Goal: Find contact information: Find contact information

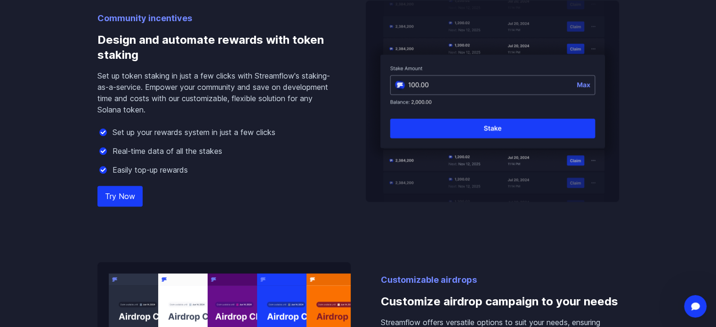
scroll to position [3594, 0]
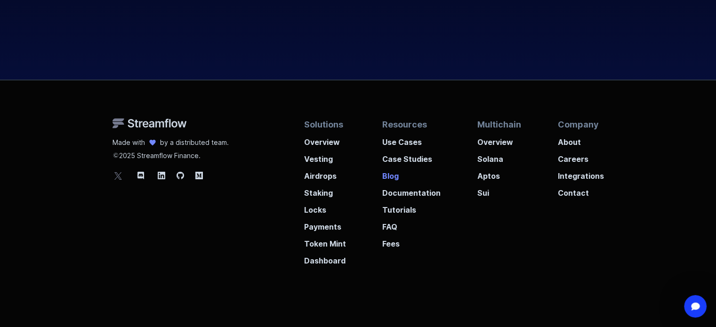
click at [390, 165] on p "Blog" at bounding box center [411, 173] width 58 height 17
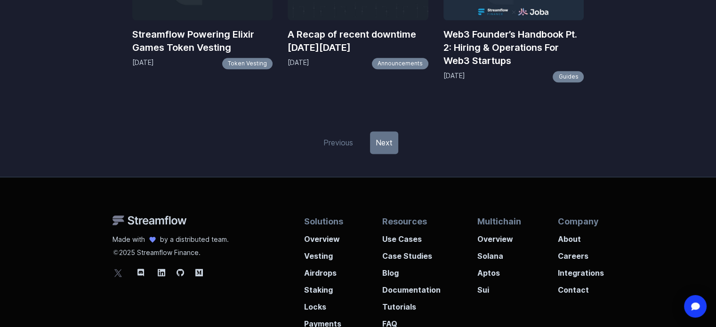
scroll to position [1350, 0]
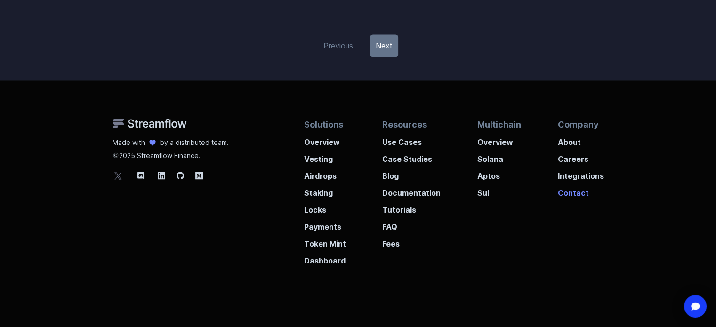
click at [566, 182] on p "Contact" at bounding box center [580, 190] width 46 height 17
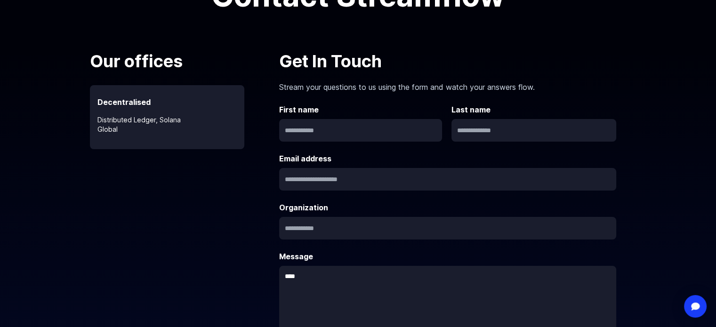
scroll to position [141, 0]
